Goal: Task Accomplishment & Management: Use online tool/utility

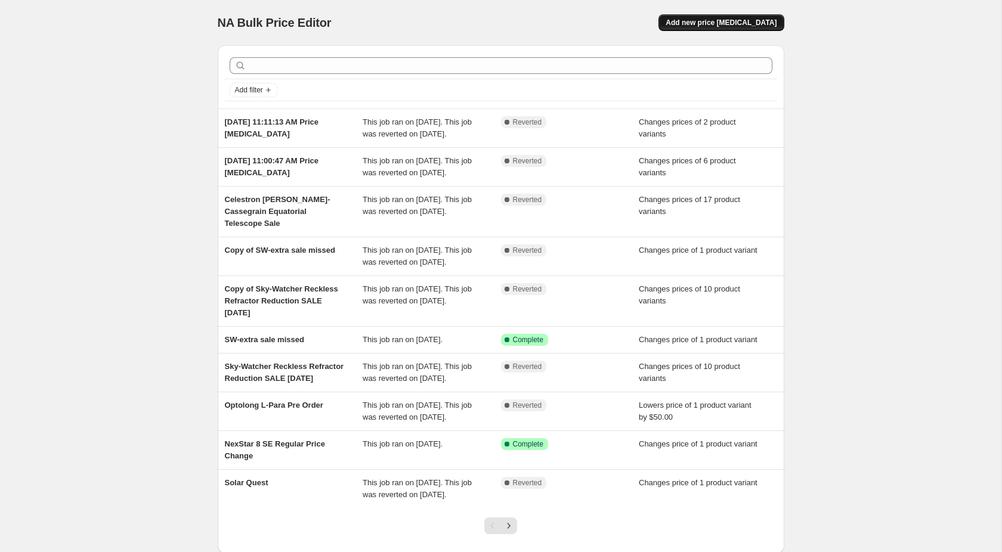
click at [741, 20] on span "Add new price [MEDICAL_DATA]" at bounding box center [721, 23] width 111 height 10
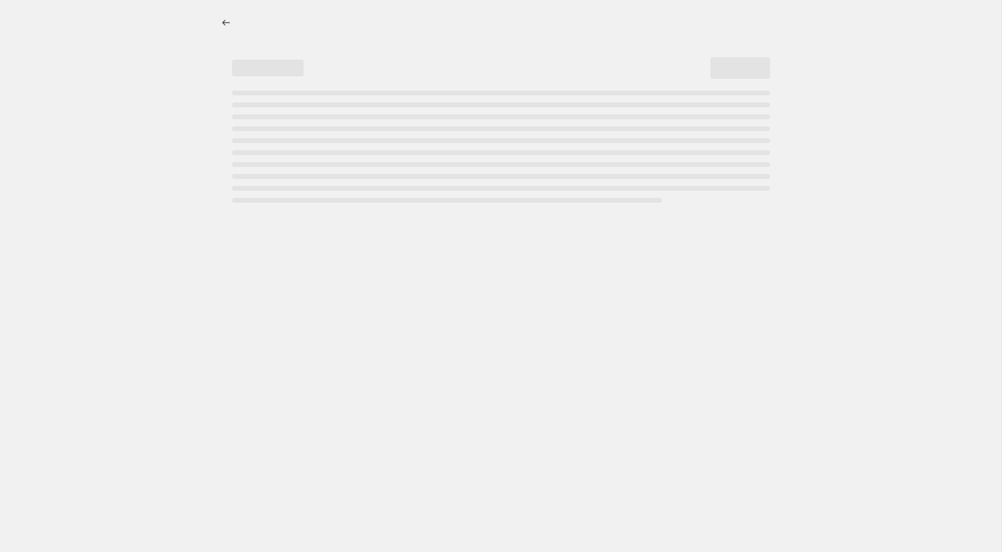
select select "percentage"
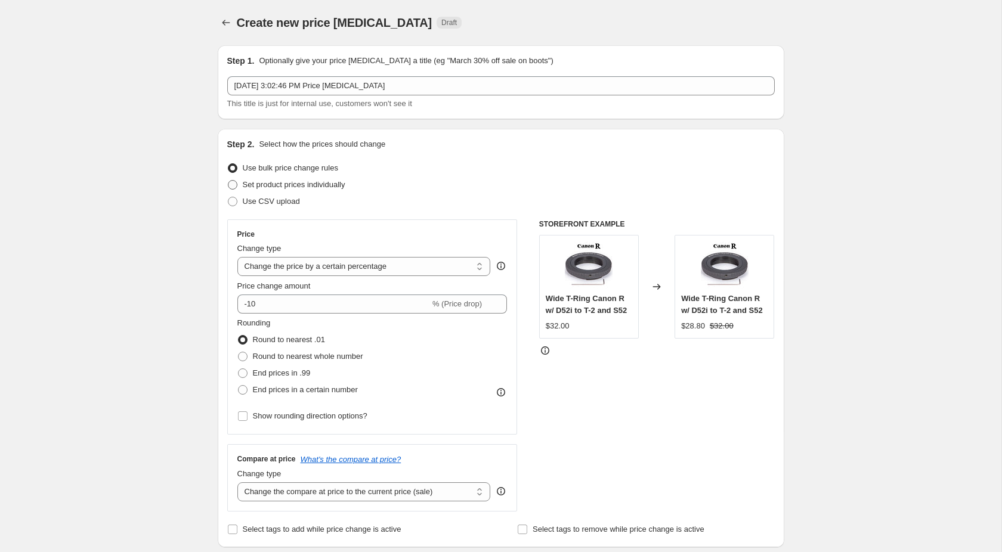
click at [245, 186] on span "Set product prices individually" at bounding box center [294, 184] width 103 height 9
click at [228, 181] on input "Set product prices individually" at bounding box center [228, 180] width 1 height 1
radio input "true"
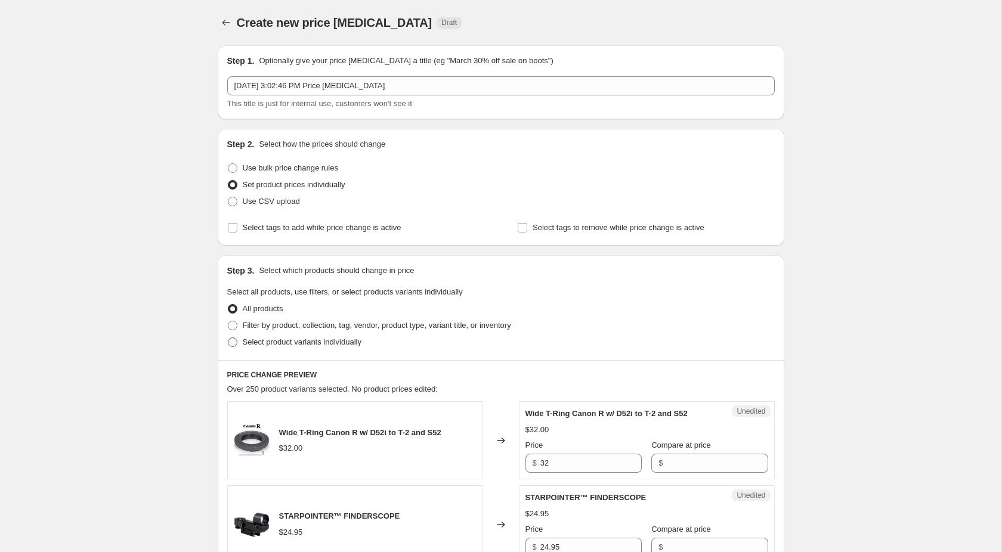
click at [250, 341] on span "Select product variants individually" at bounding box center [302, 342] width 119 height 9
click at [228, 338] on input "Select product variants individually" at bounding box center [228, 338] width 1 height 1
radio input "true"
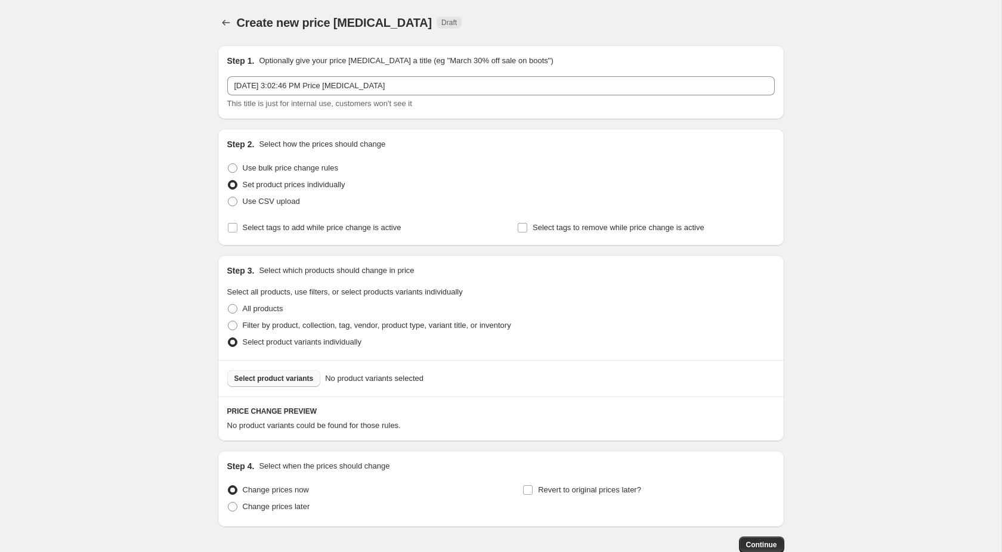
click at [262, 378] on span "Select product variants" at bounding box center [273, 379] width 79 height 10
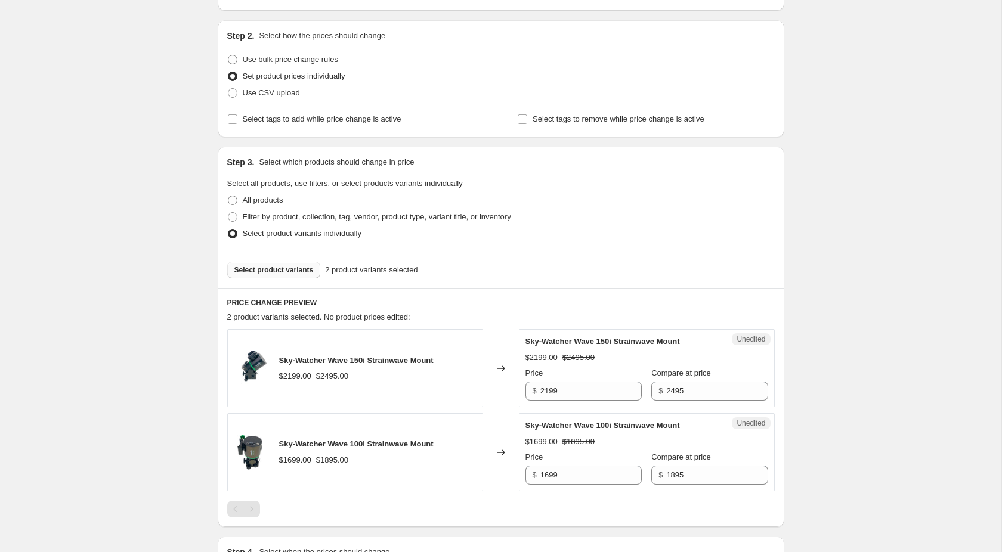
scroll to position [182, 0]
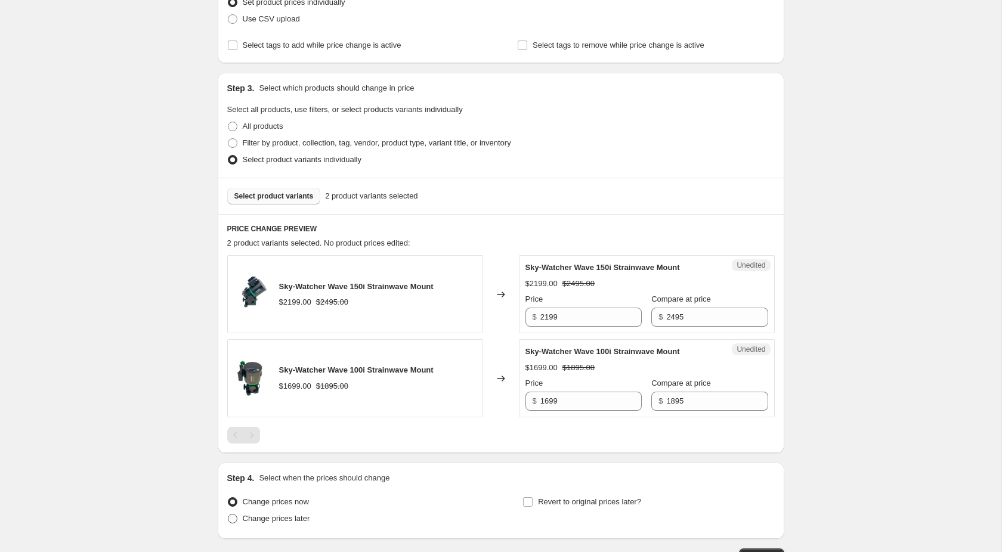
click at [284, 523] on span "Change prices later" at bounding box center [276, 518] width 67 height 9
click at [228, 515] on input "Change prices later" at bounding box center [228, 514] width 1 height 1
radio input "true"
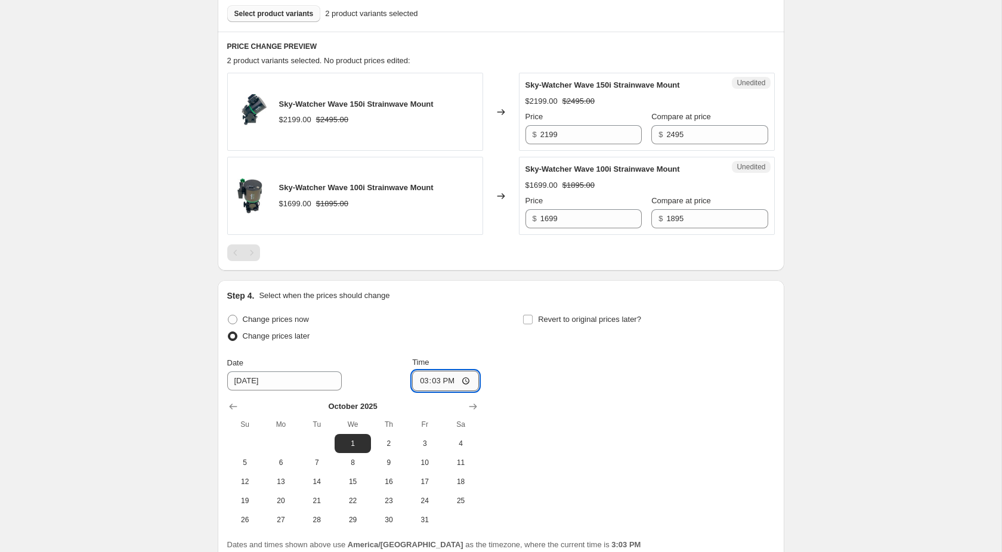
click at [457, 383] on input "15:03" at bounding box center [445, 381] width 67 height 20
click at [455, 382] on input "15:03" at bounding box center [445, 381] width 67 height 20
drag, startPoint x: 455, startPoint y: 382, endPoint x: 432, endPoint y: 386, distance: 23.6
click at [432, 386] on input "15:03" at bounding box center [445, 381] width 67 height 20
type input "00:00"
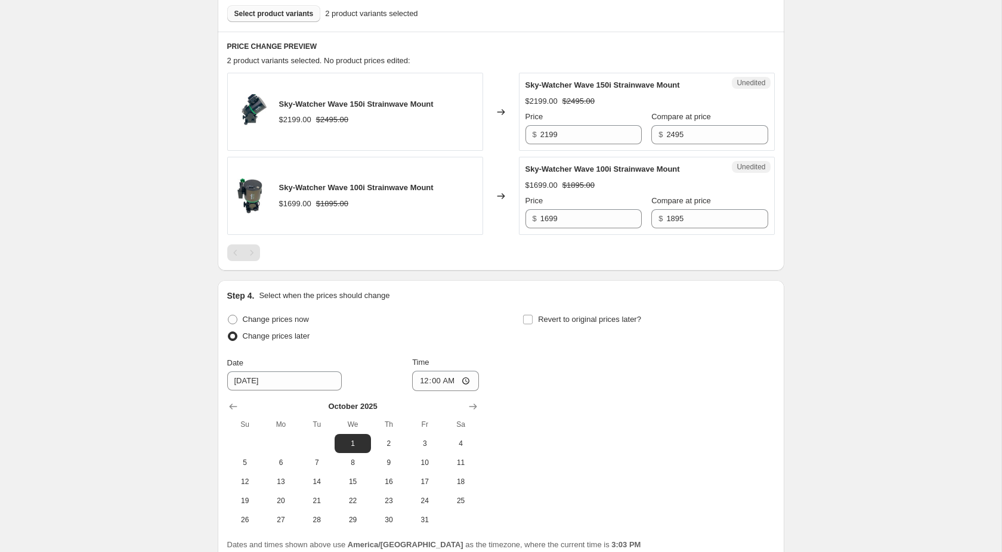
click at [539, 382] on div "Change prices now Change prices later Date [DATE] Time 00:00 [DATE] Su Mo Tu We…" at bounding box center [500, 420] width 547 height 218
click at [525, 321] on input "Revert to original prices later?" at bounding box center [528, 320] width 10 height 10
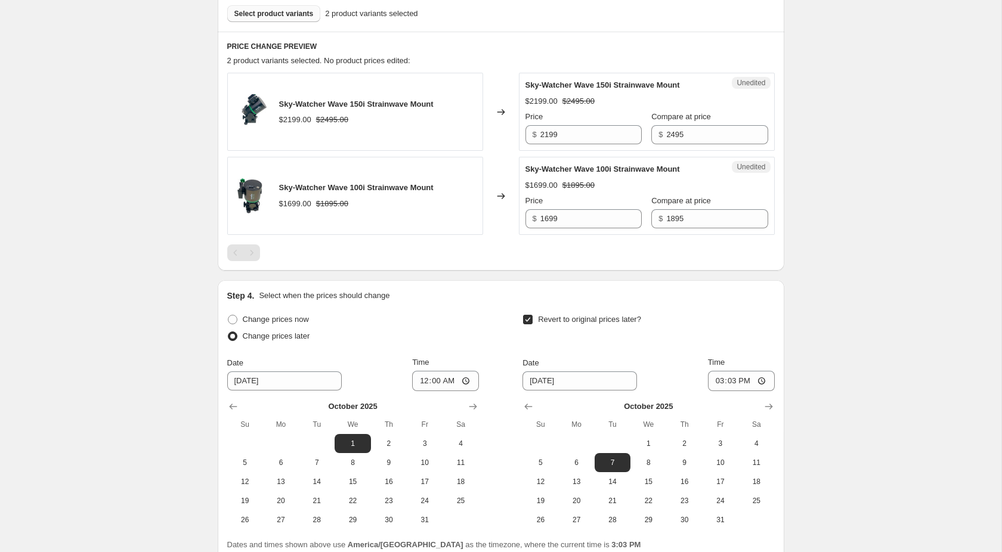
click at [525, 321] on input "Revert to original prices later?" at bounding box center [528, 320] width 10 height 10
checkbox input "false"
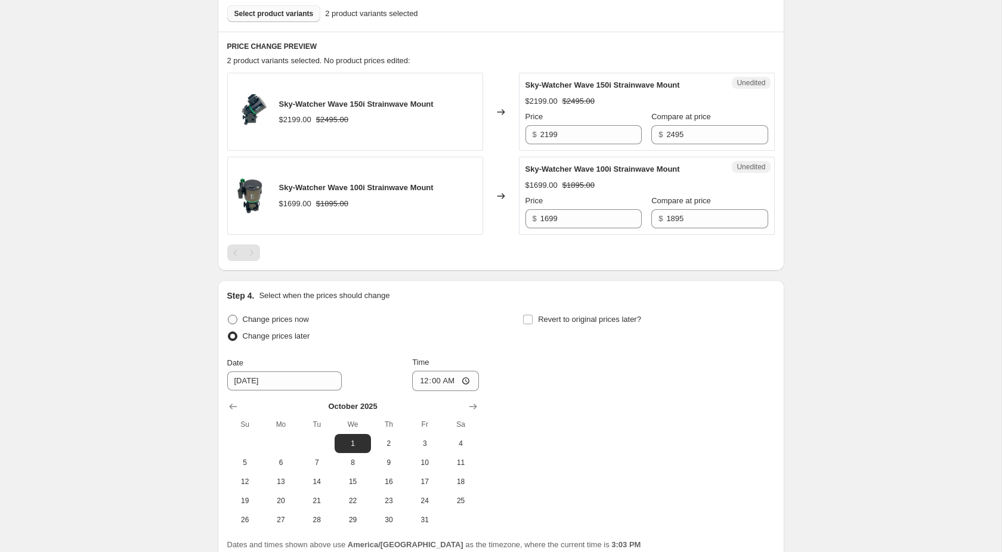
click at [270, 324] on span "Change prices now" at bounding box center [276, 319] width 66 height 9
click at [228, 315] on input "Change prices now" at bounding box center [228, 315] width 1 height 1
radio input "true"
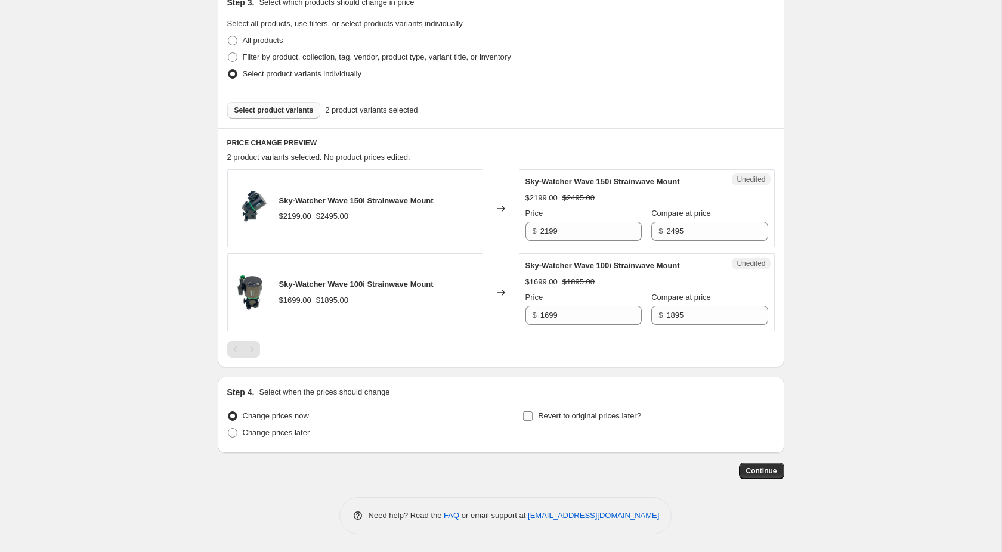
click at [530, 417] on input "Revert to original prices later?" at bounding box center [528, 417] width 10 height 10
checkbox input "true"
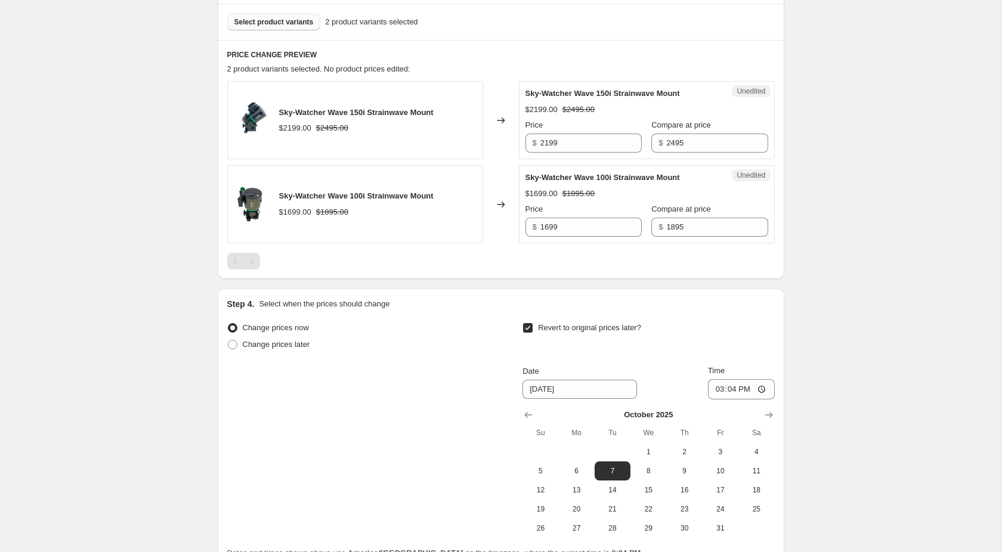
scroll to position [451, 0]
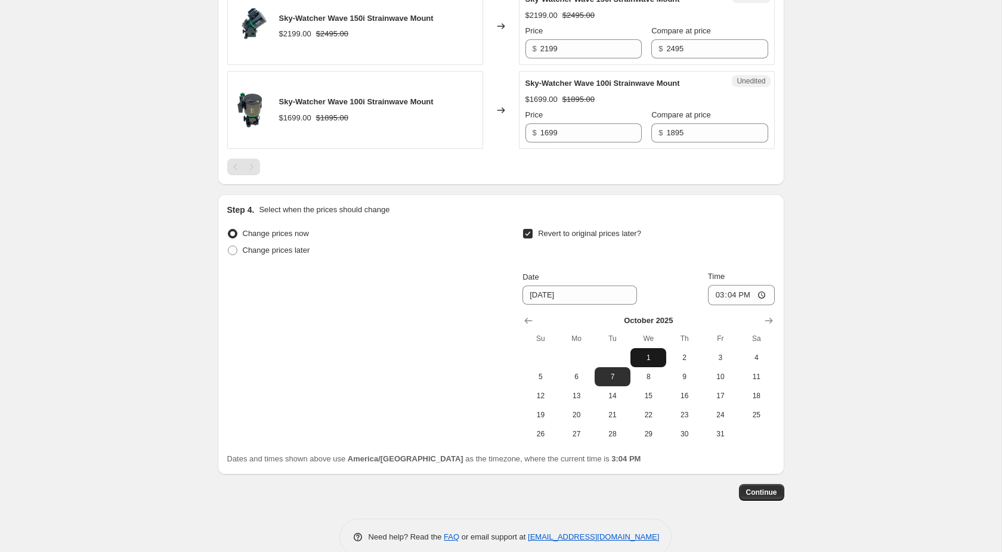
click at [646, 361] on button "1" at bounding box center [648, 357] width 36 height 19
type input "[DATE]"
click at [731, 295] on input "15:04" at bounding box center [741, 295] width 67 height 20
type input "12:04"
click at [729, 292] on input "12:04" at bounding box center [741, 295] width 67 height 20
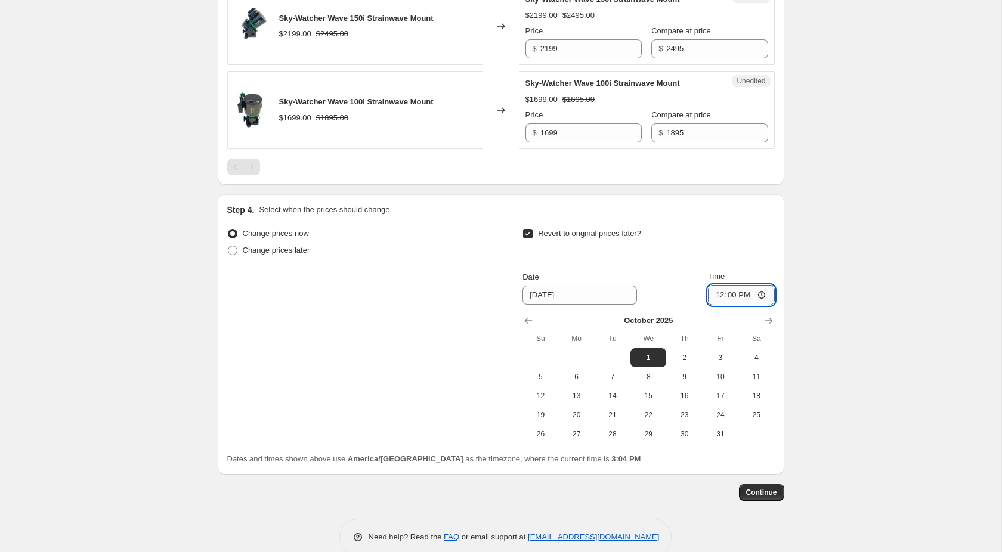
type input "00:00"
click at [851, 245] on div "Create new price [MEDICAL_DATA]. This page is ready Create new price [MEDICAL_D…" at bounding box center [500, 61] width 1001 height 1025
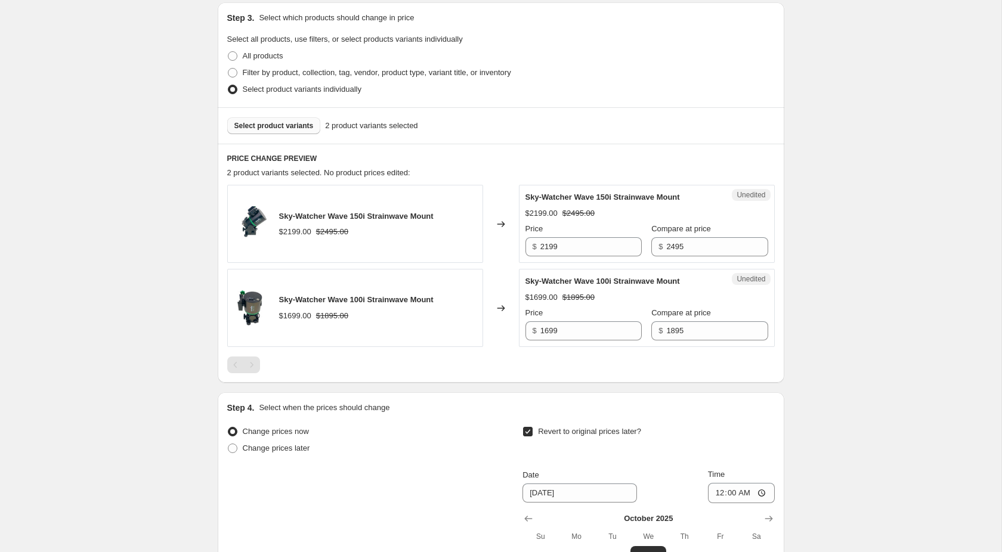
scroll to position [208, 0]
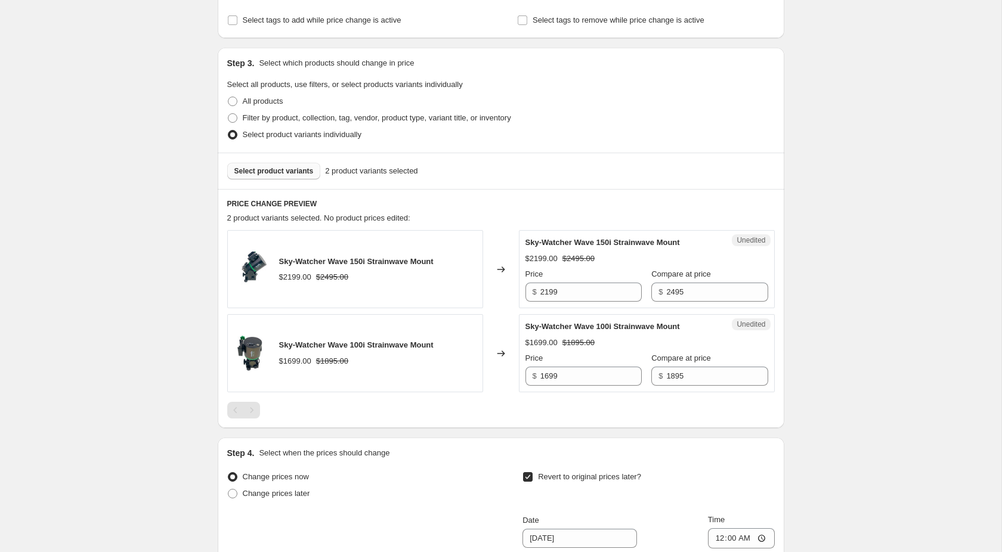
click at [264, 175] on span "Select product variants" at bounding box center [273, 171] width 79 height 10
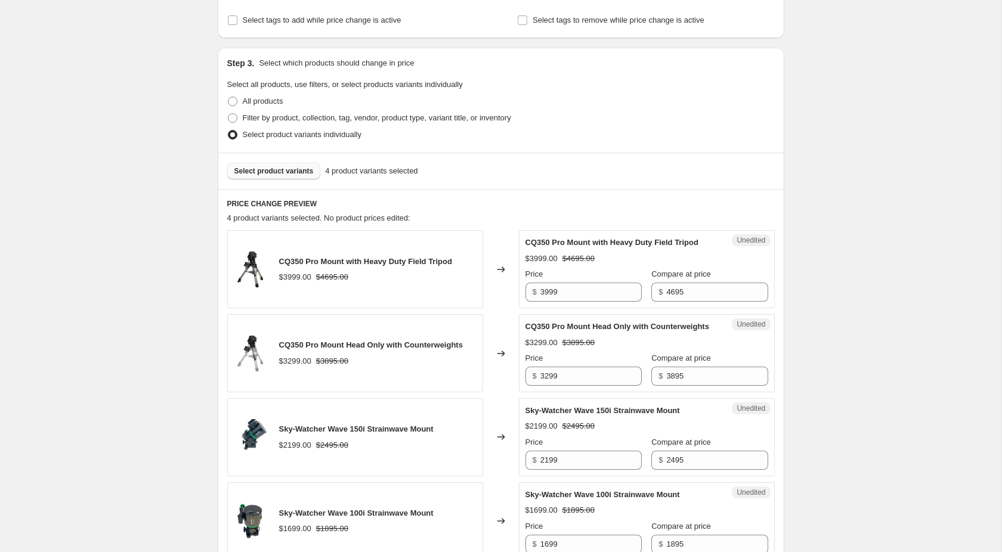
click at [279, 172] on span "Select product variants" at bounding box center [273, 171] width 79 height 10
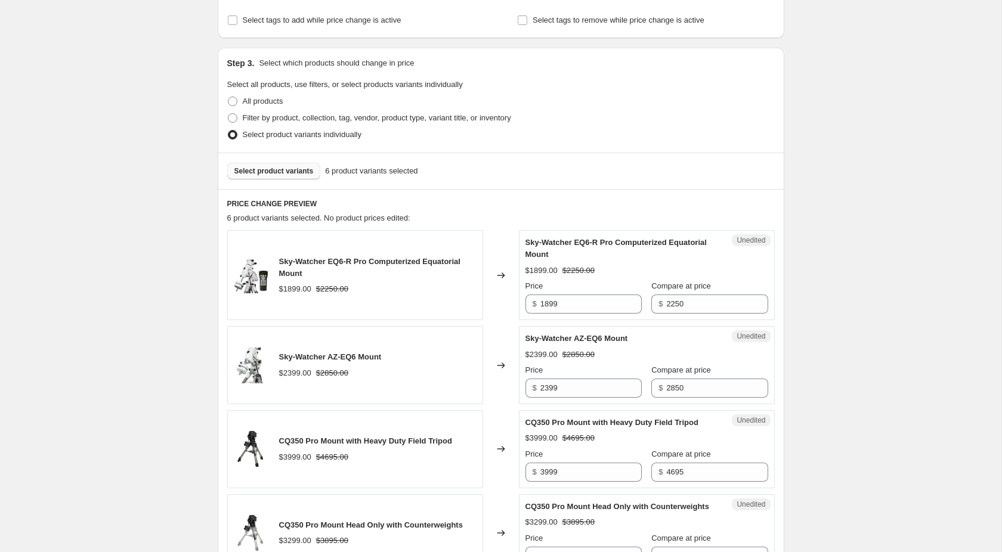
click at [256, 167] on span "Select product variants" at bounding box center [273, 171] width 79 height 10
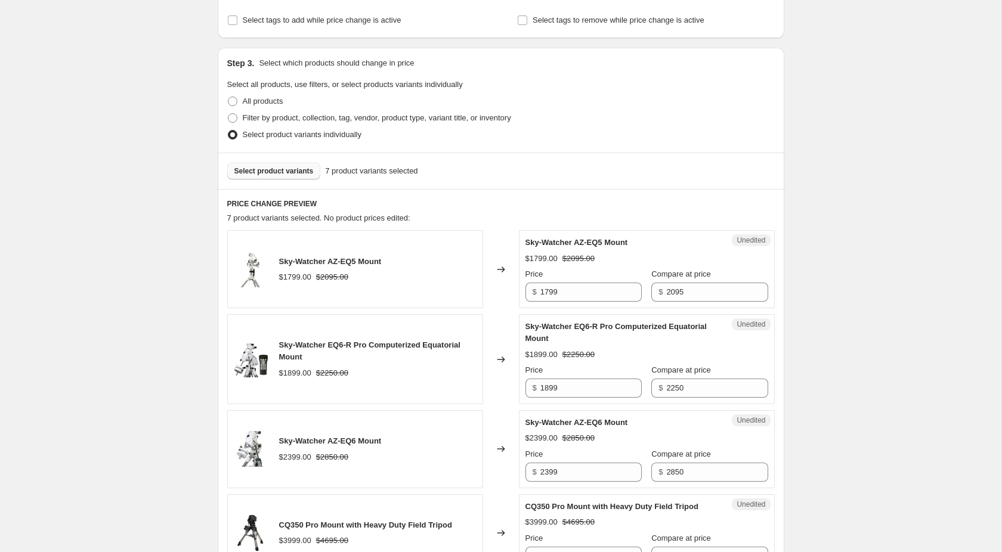
click at [274, 175] on span "Select product variants" at bounding box center [273, 171] width 79 height 10
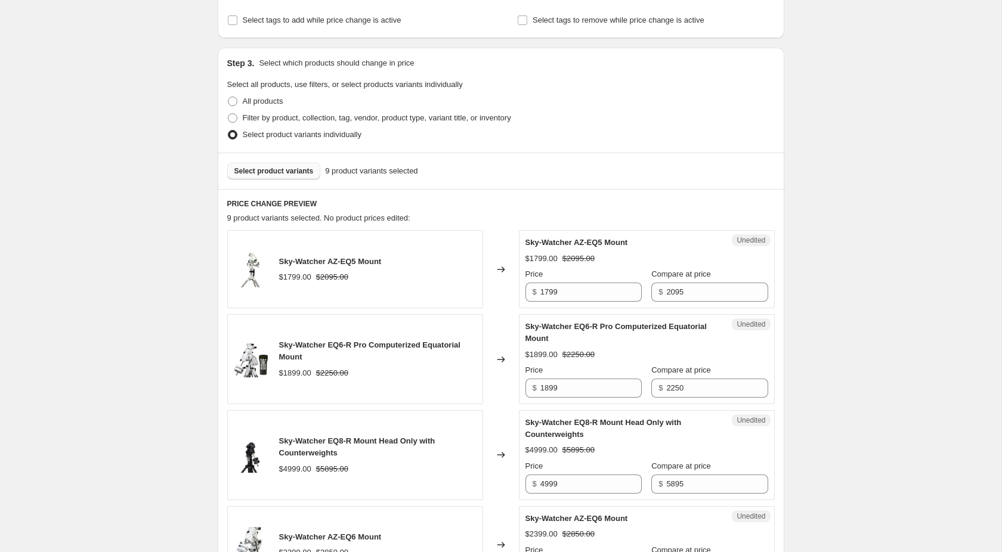
click at [277, 173] on span "Select product variants" at bounding box center [273, 171] width 79 height 10
click at [259, 170] on span "Select product variants" at bounding box center [273, 171] width 79 height 10
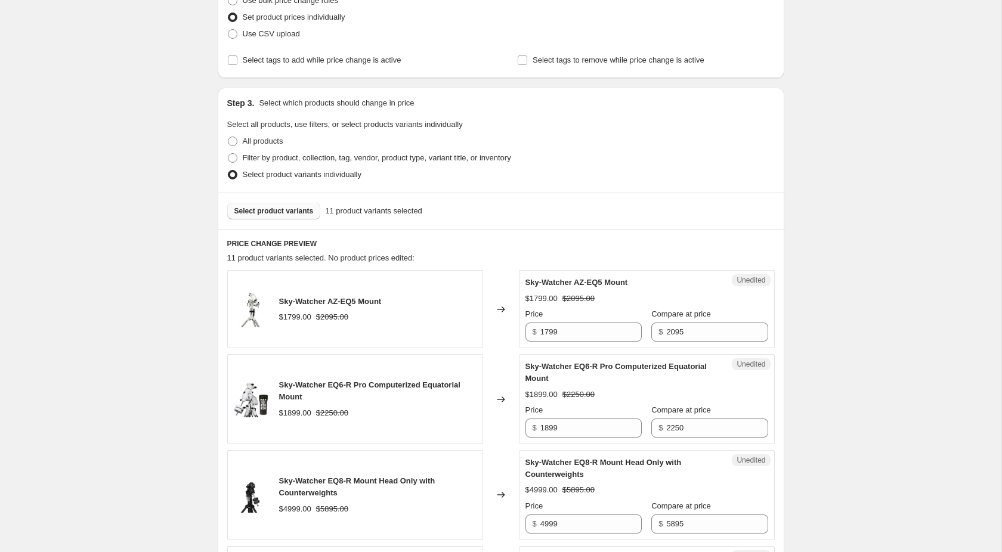
scroll to position [0, 0]
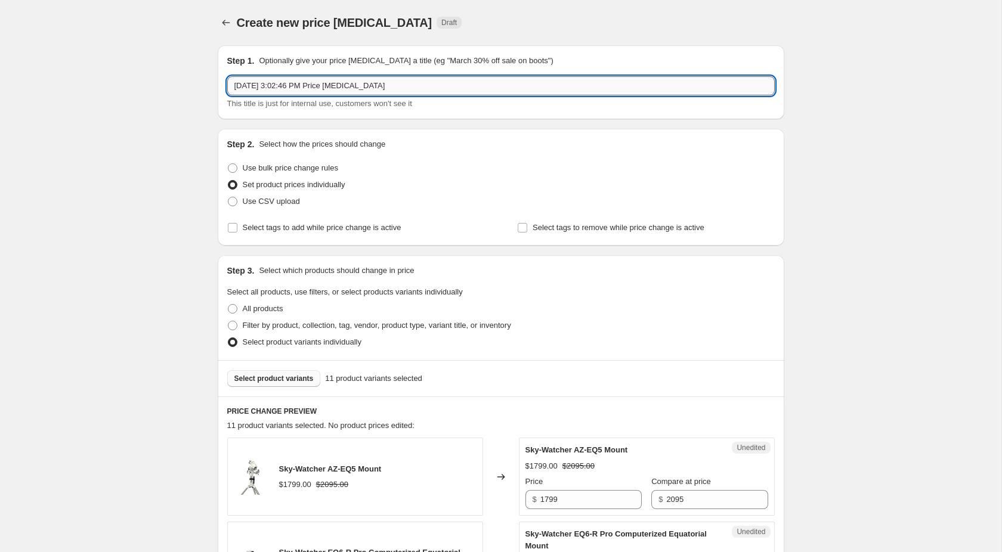
drag, startPoint x: 388, startPoint y: 88, endPoint x: 228, endPoint y: 88, distance: 159.8
click at [228, 88] on input "[DATE] 3:02:46 PM Price [MEDICAL_DATA]" at bounding box center [500, 85] width 547 height 19
type input "Sep Skywatcher Mount Sale"
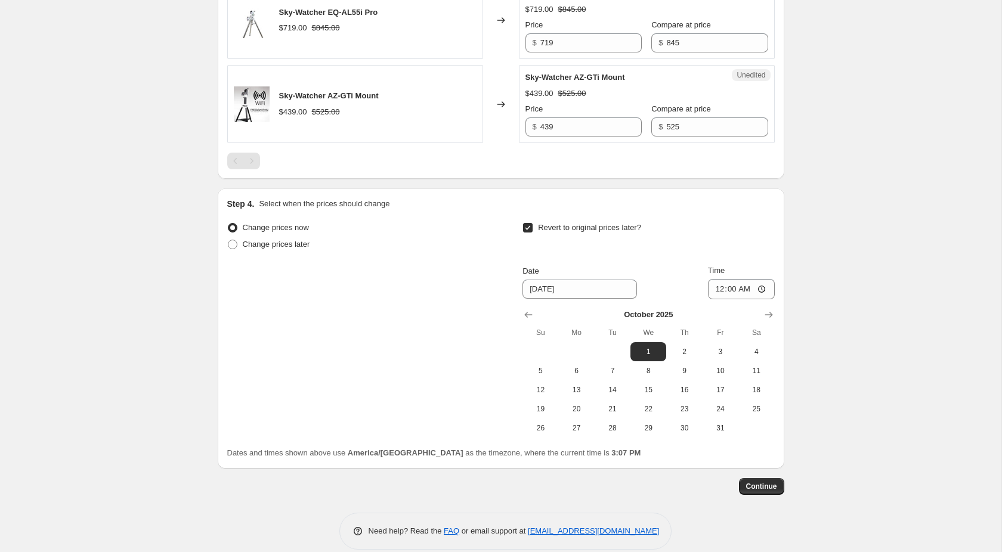
scroll to position [1263, 0]
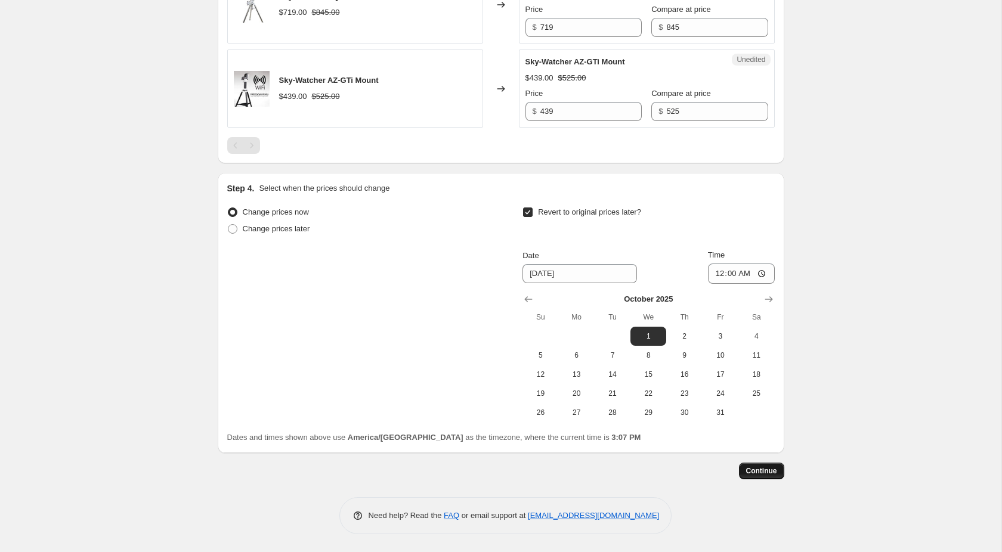
click at [765, 474] on span "Continue" at bounding box center [761, 471] width 31 height 10
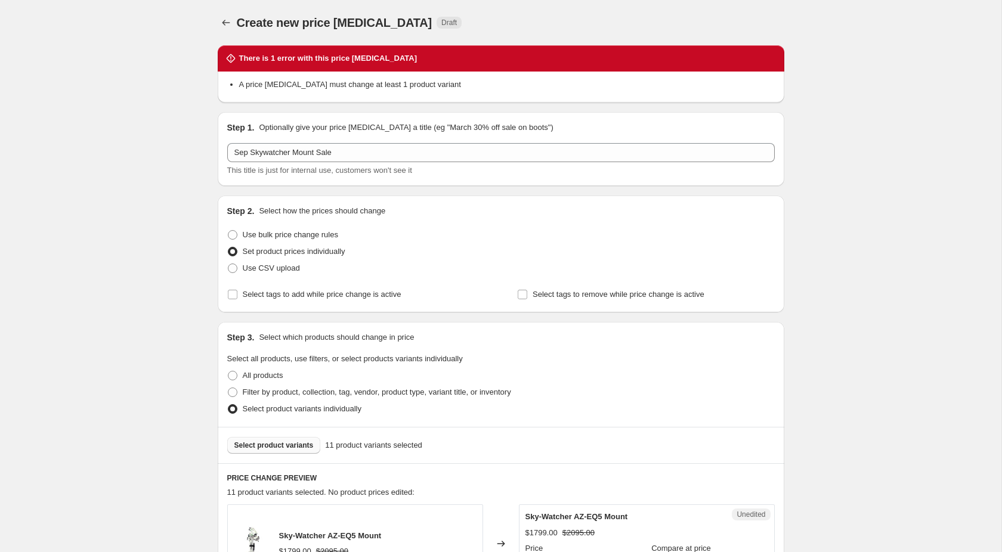
scroll to position [304, 0]
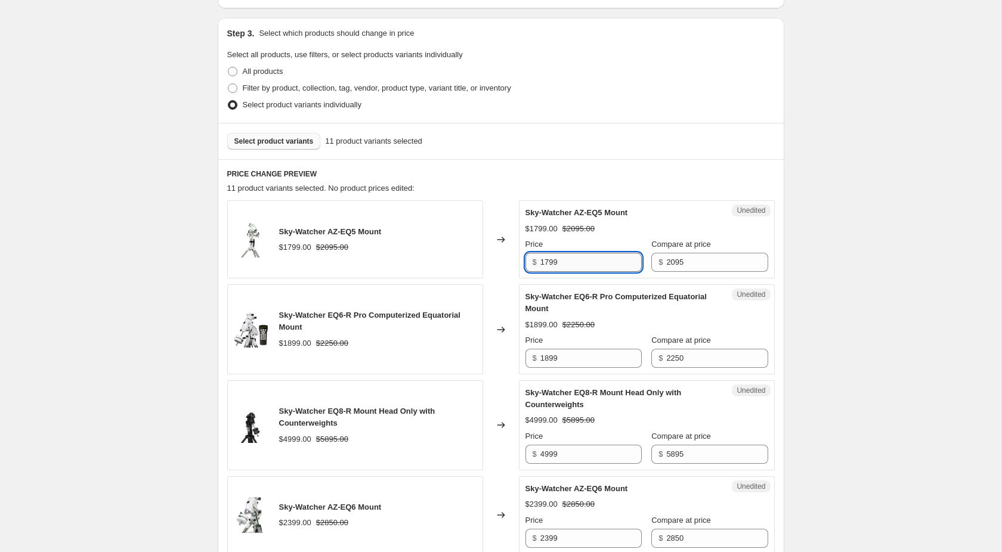
click at [590, 265] on input "1799" at bounding box center [590, 262] width 101 height 19
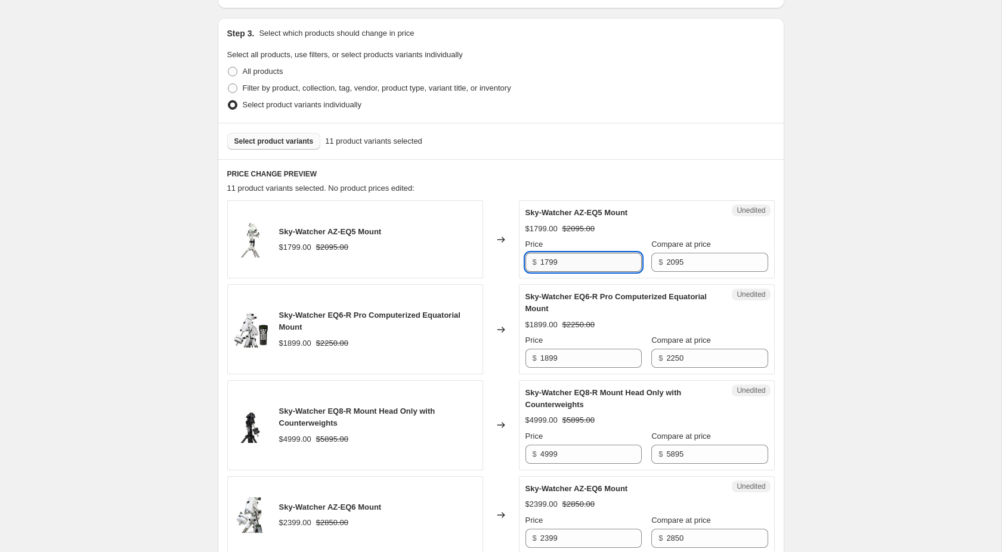
drag, startPoint x: 590, startPoint y: 268, endPoint x: 538, endPoint y: 272, distance: 52.1
click at [540, 272] on input "1799" at bounding box center [590, 262] width 101 height 19
type input "1799"
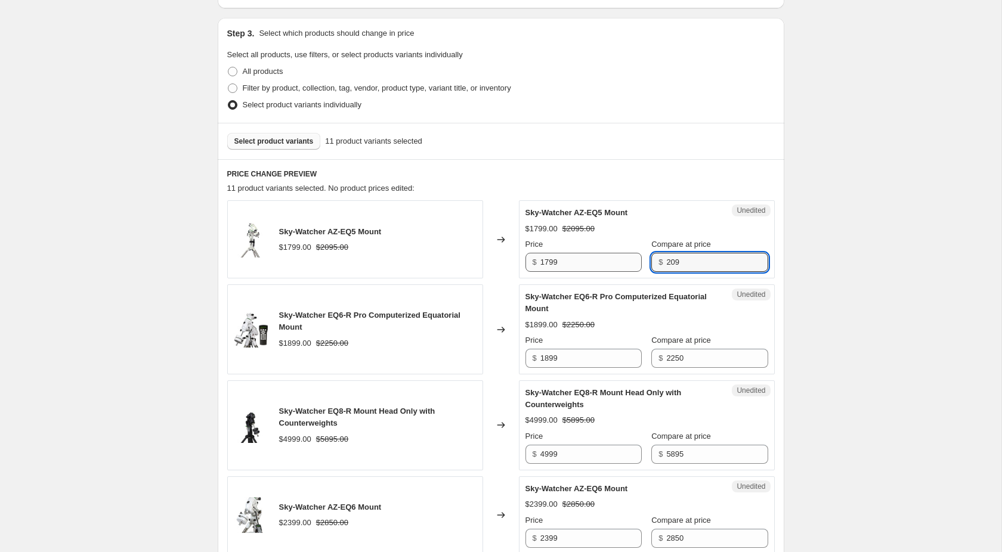
type input "2095"
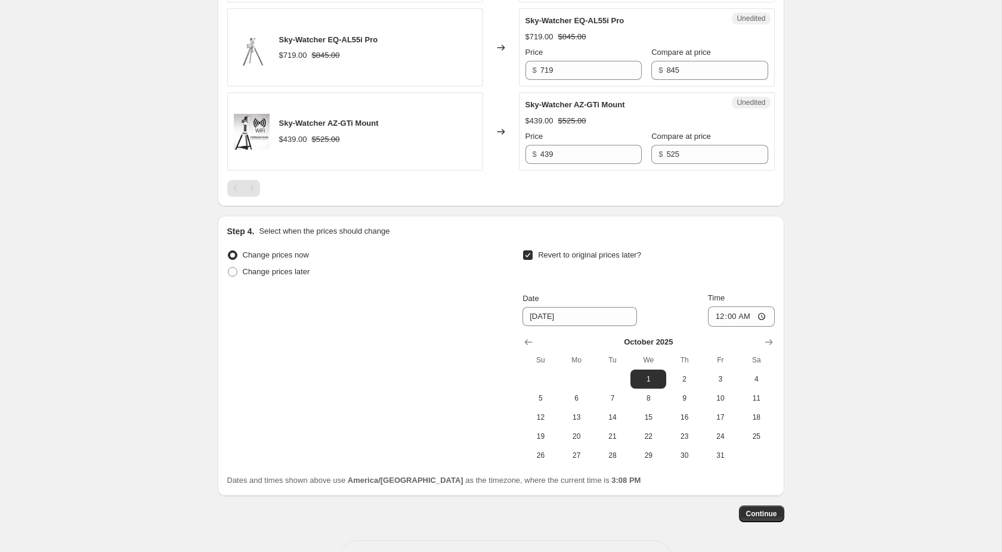
scroll to position [1277, 0]
click at [267, 274] on span "Change prices later" at bounding box center [276, 269] width 67 height 9
click at [228, 266] on input "Change prices later" at bounding box center [228, 265] width 1 height 1
radio input "true"
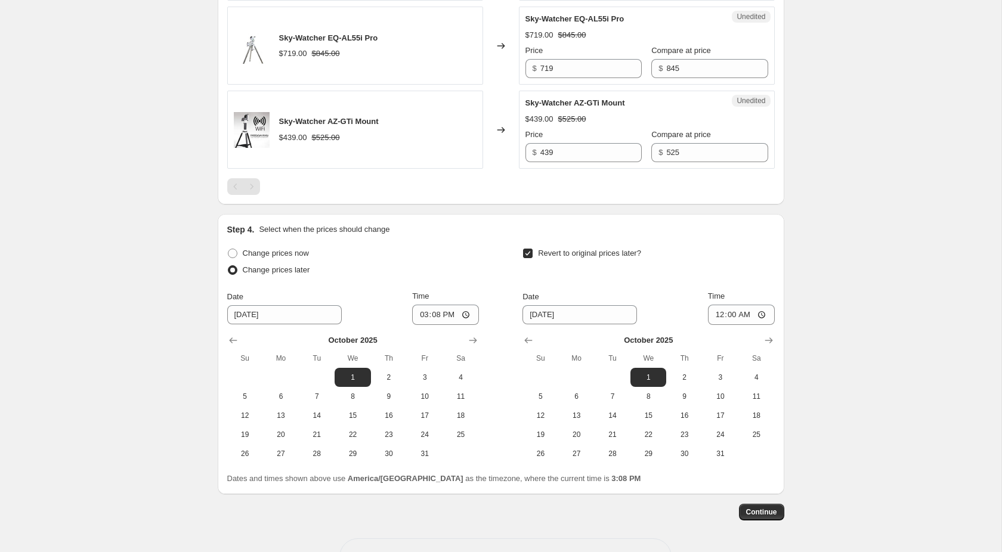
click at [528, 258] on input "Revert to original prices later?" at bounding box center [528, 254] width 10 height 10
checkbox input "false"
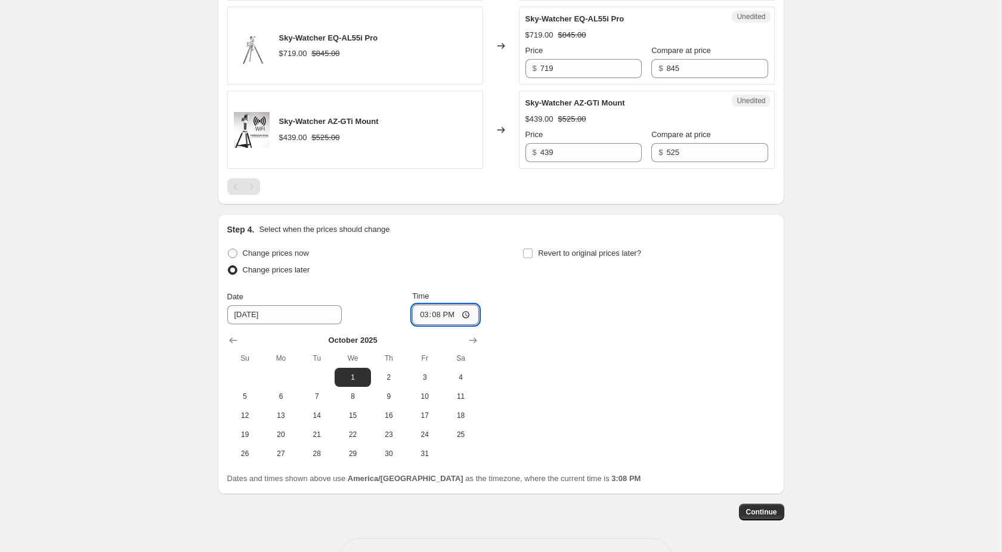
click at [431, 325] on input "15:08" at bounding box center [445, 315] width 67 height 20
type input "00:00"
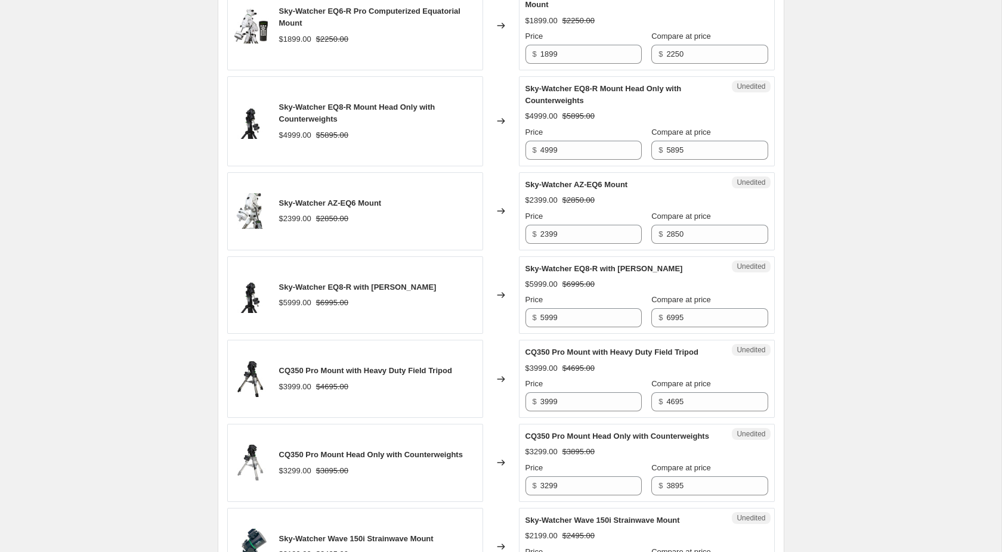
scroll to position [365, 0]
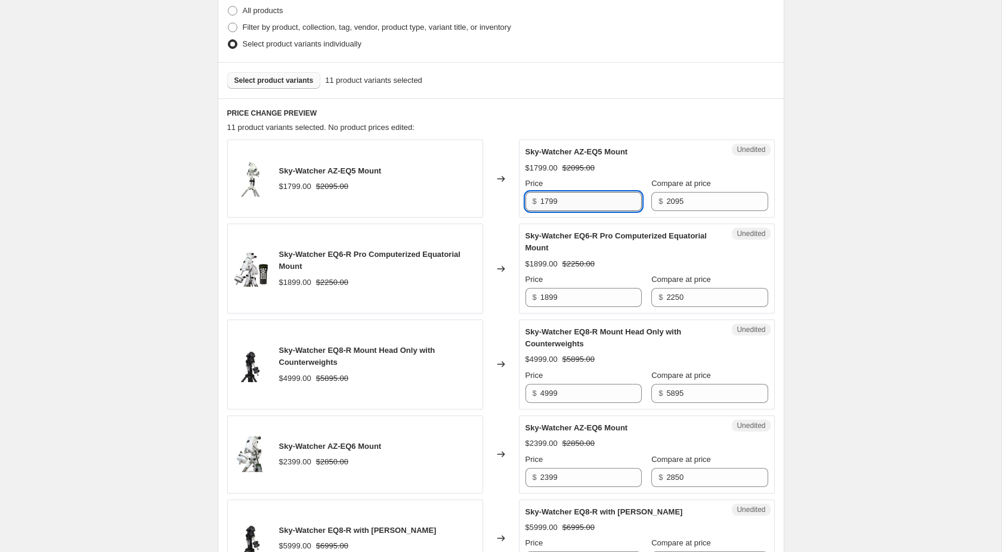
click at [589, 202] on input "1799" at bounding box center [590, 201] width 101 height 19
type input "2095"
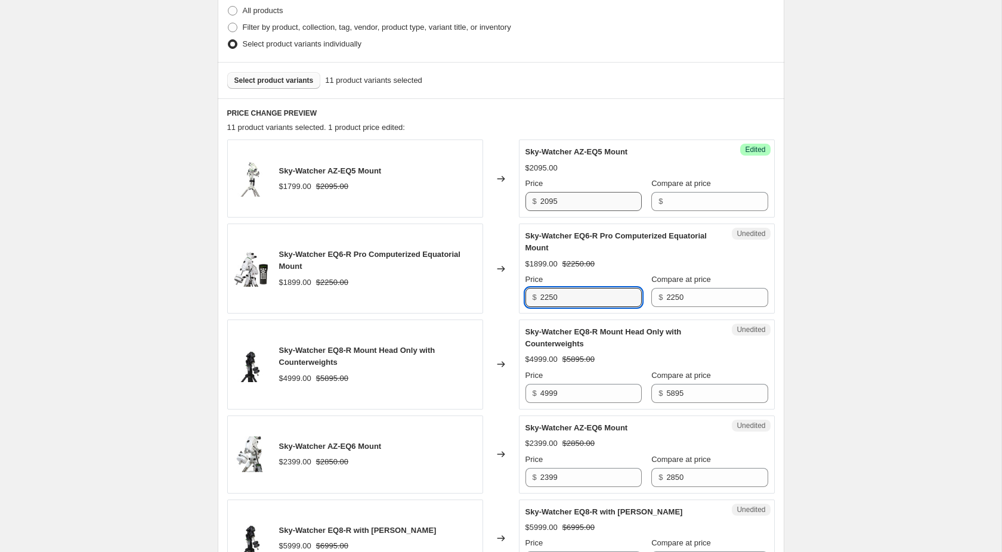
type input "2250"
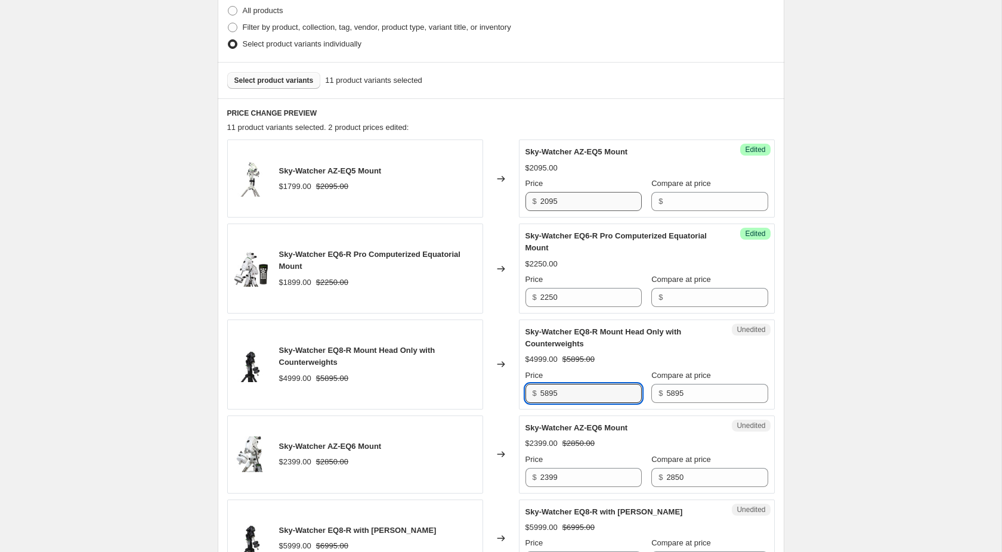
type input "5895"
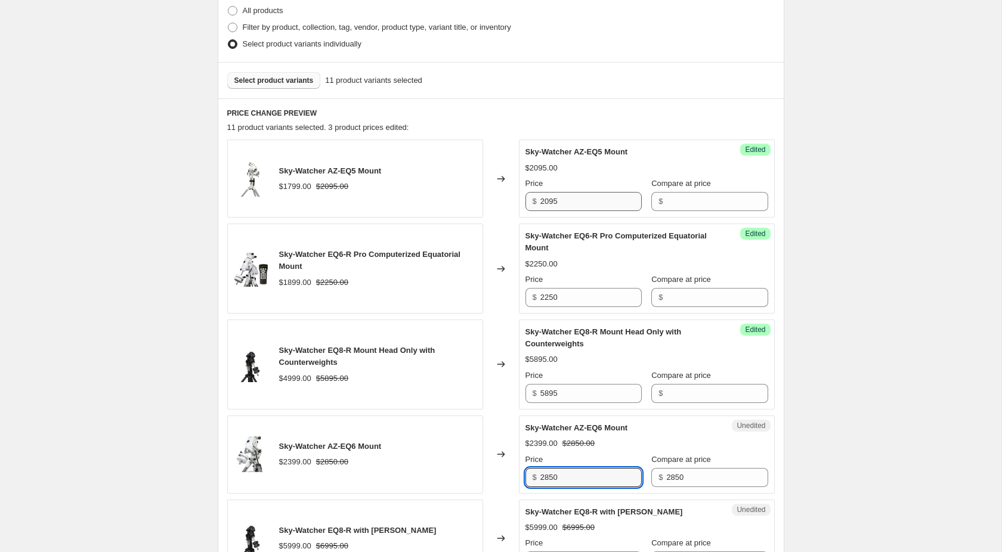
type input "2850"
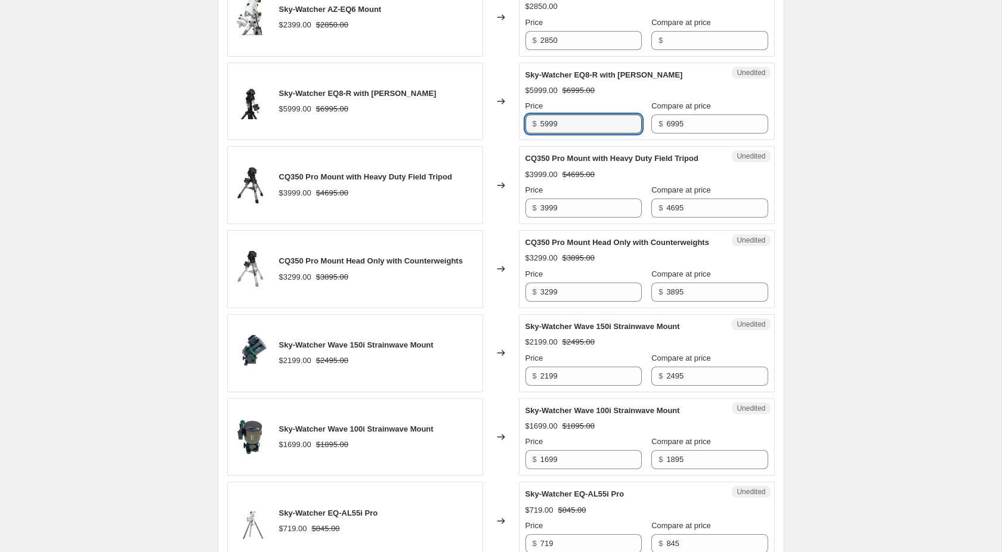
scroll to position [833, 0]
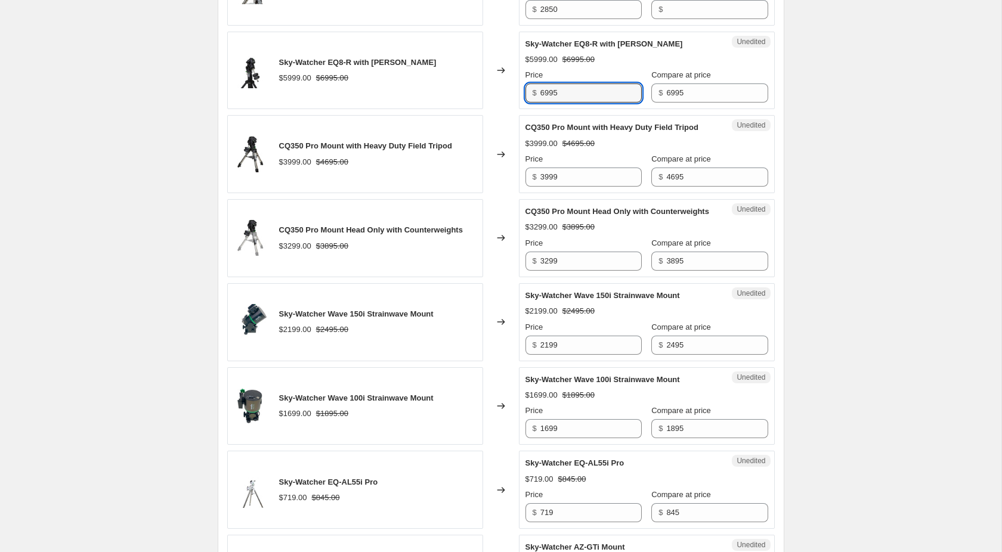
type input "6995"
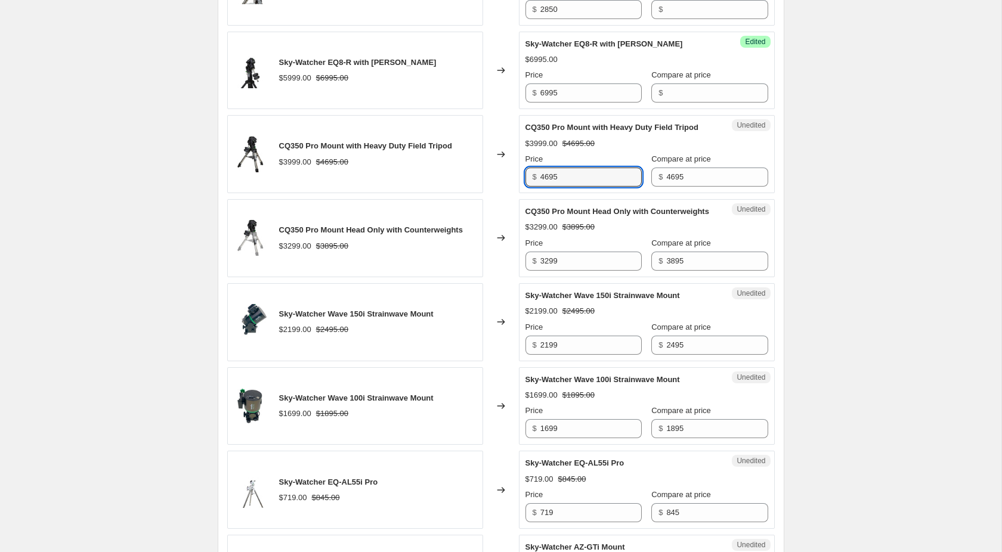
type input "4695"
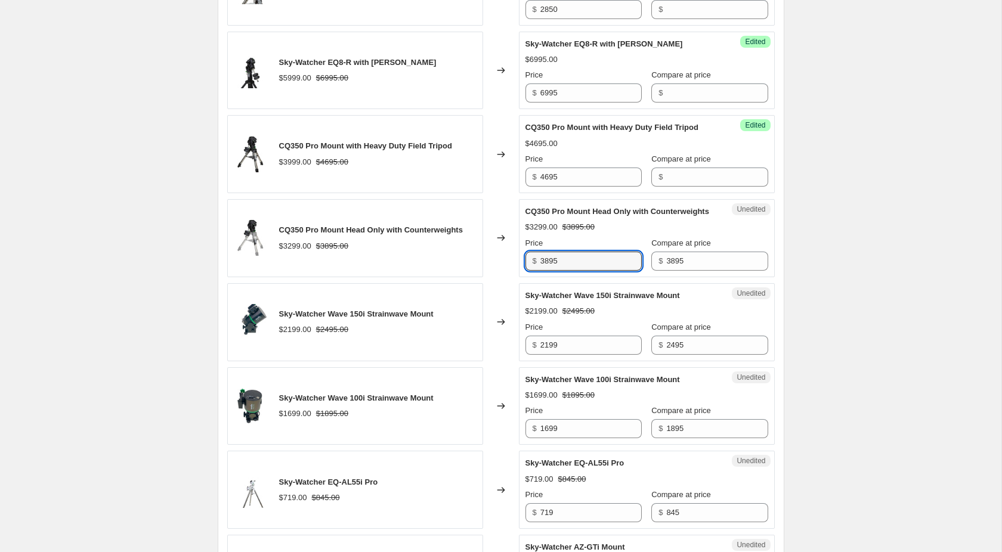
type input "3895"
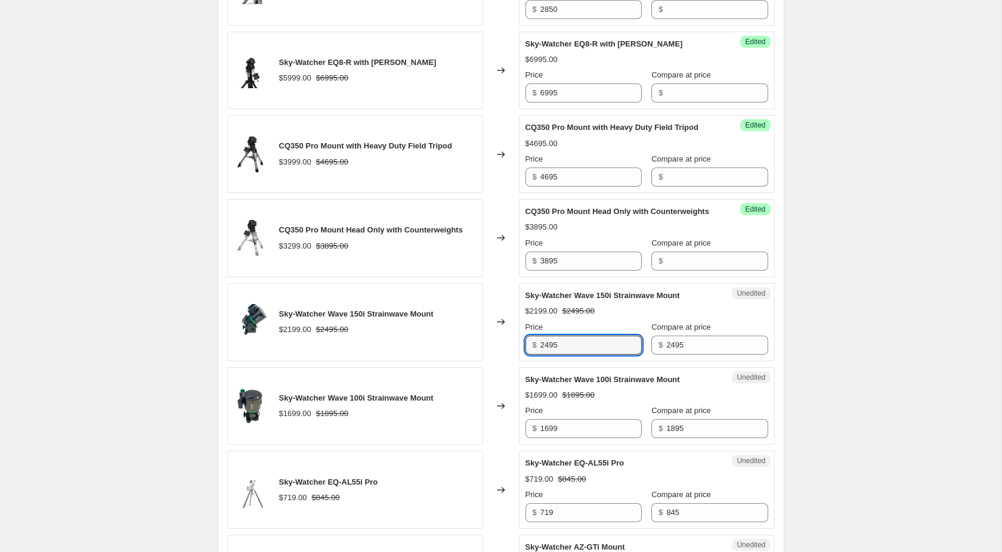
type input "2495"
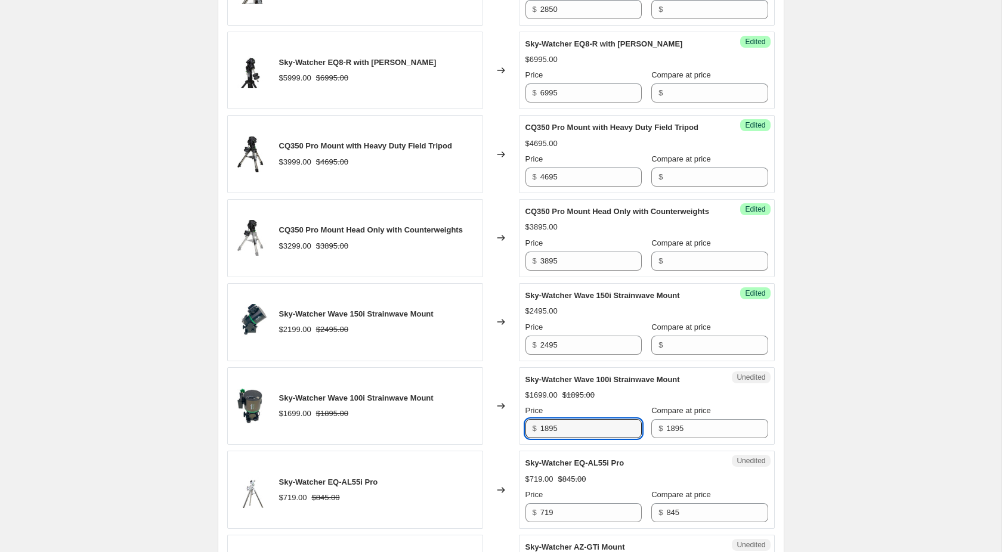
type input "1895"
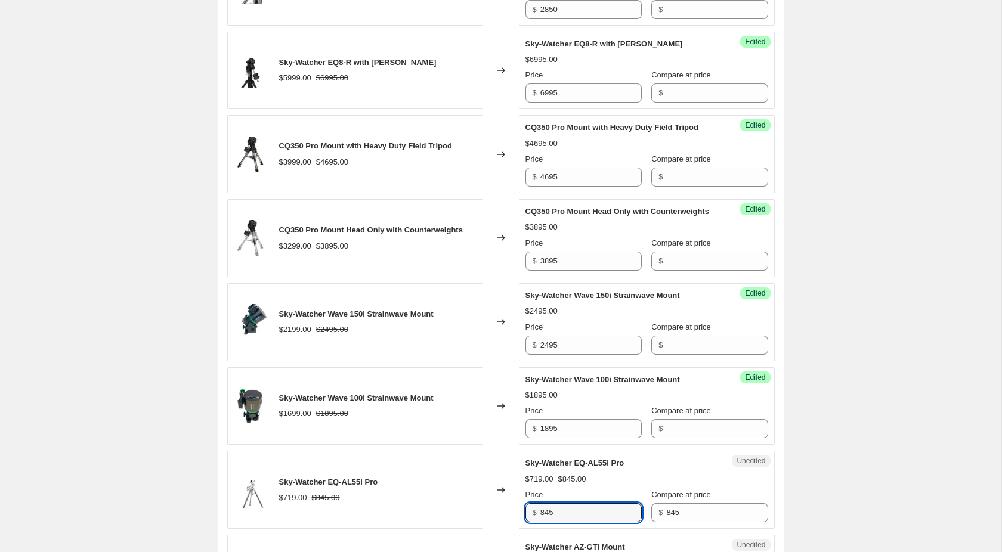
type input "845"
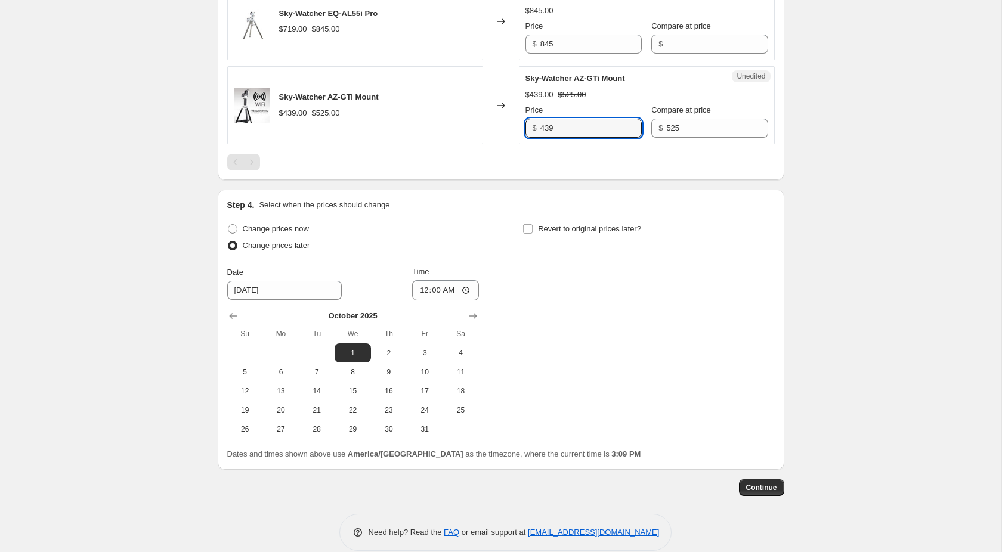
scroll to position [1330, 0]
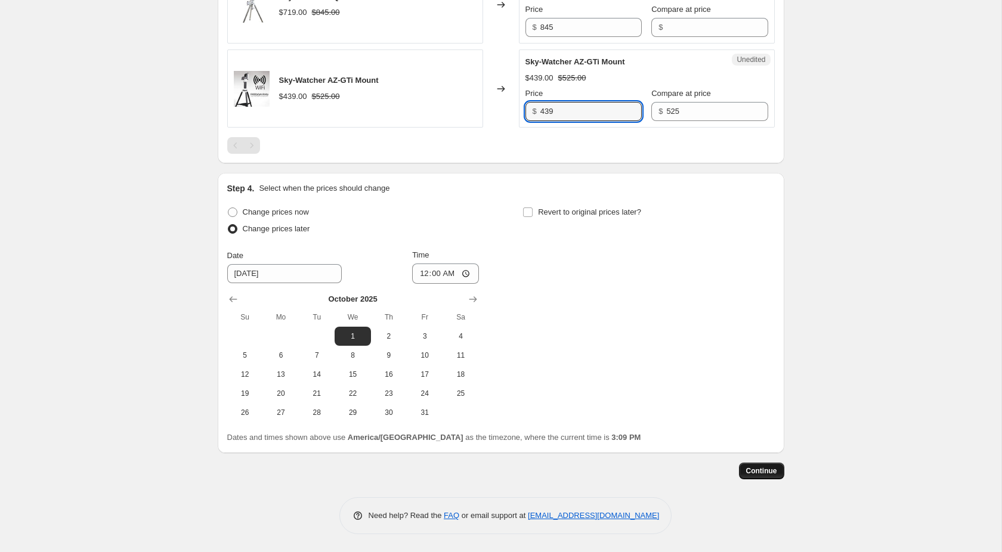
click at [772, 470] on span "Continue" at bounding box center [761, 471] width 31 height 10
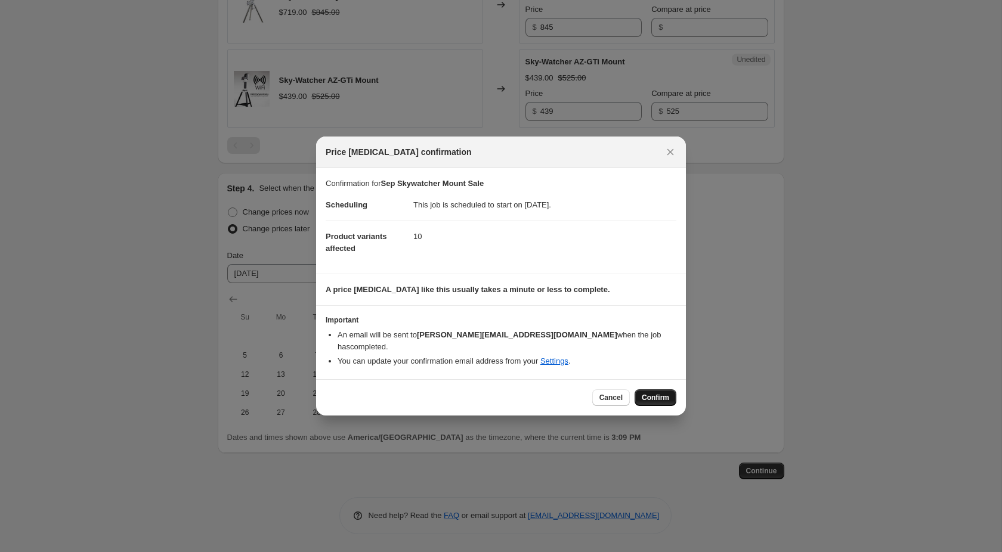
click at [663, 393] on span "Confirm" at bounding box center [655, 398] width 27 height 10
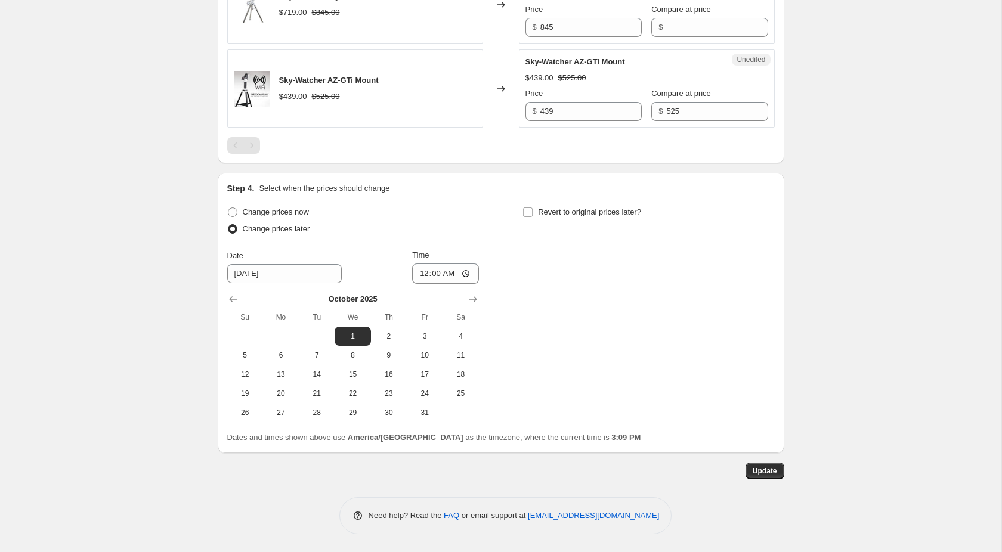
scroll to position [1335, 0]
click at [781, 468] on button "Update" at bounding box center [765, 471] width 39 height 17
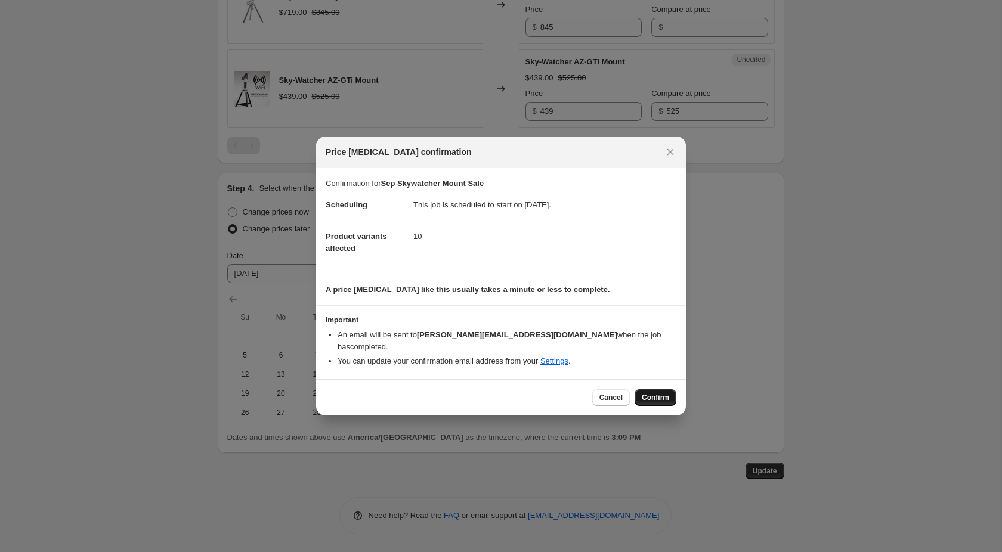
click at [667, 394] on span "Confirm" at bounding box center [655, 398] width 27 height 10
